Goal: Task Accomplishment & Management: Complete application form

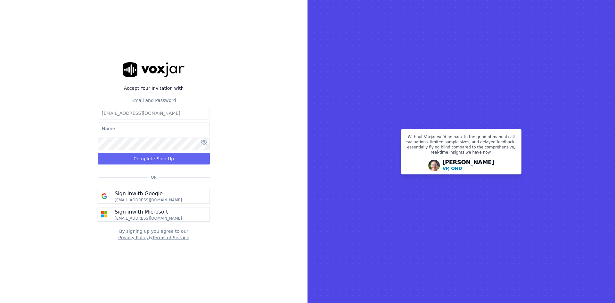
click at [153, 132] on input "text" at bounding box center [154, 128] width 112 height 13
type input "[PERSON_NAME]"
click at [206, 144] on icon at bounding box center [204, 142] width 6 height 5
click at [205, 143] on icon at bounding box center [204, 142] width 6 height 5
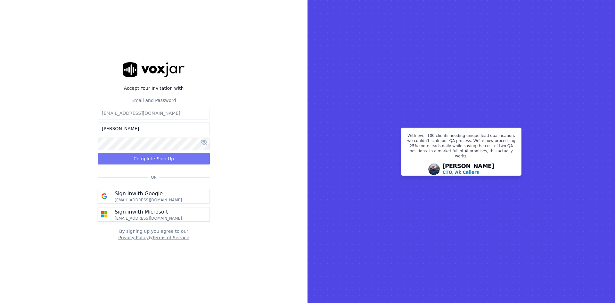
click at [170, 158] on button "Complete Sign Up" at bounding box center [154, 159] width 112 height 12
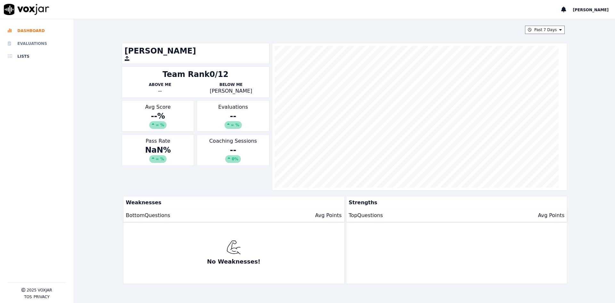
click at [38, 40] on li "Evaluations" at bounding box center [37, 43] width 58 height 13
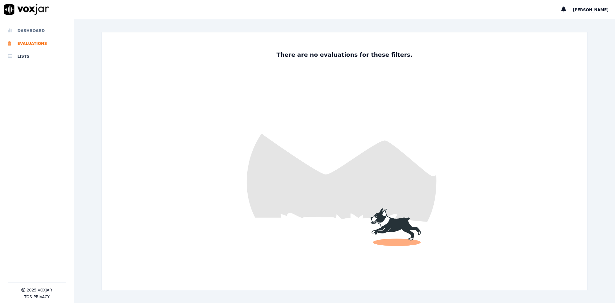
click at [28, 34] on li "Dashboard" at bounding box center [37, 30] width 58 height 13
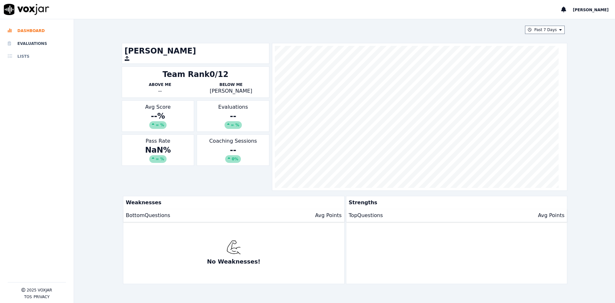
click at [37, 57] on li "Lists" at bounding box center [37, 56] width 58 height 13
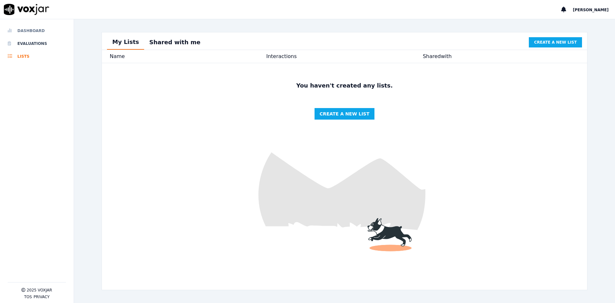
click at [34, 36] on li "Dashboard" at bounding box center [37, 30] width 58 height 13
